Goal: Use online tool/utility: Use online tool/utility

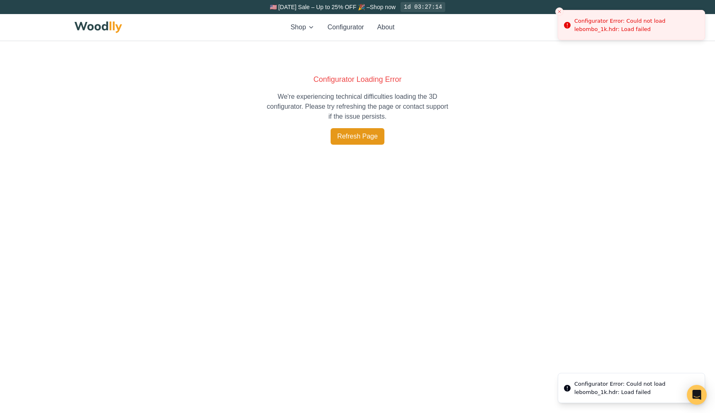
click at [356, 137] on button "Refresh Page" at bounding box center [357, 136] width 54 height 17
click at [375, 134] on button "Refresh Page" at bounding box center [357, 136] width 54 height 17
click at [415, 218] on main "Configurator Loading Error We're experiencing technical difficulties loading th…" at bounding box center [357, 206] width 715 height 413
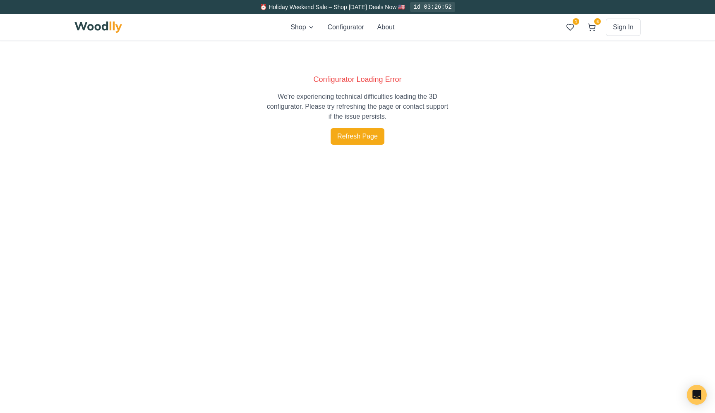
click at [488, 134] on div "Configurator Loading Error We're experiencing technical difficulties loading th…" at bounding box center [357, 108] width 715 height 165
